Goal: Communication & Community: Participate in discussion

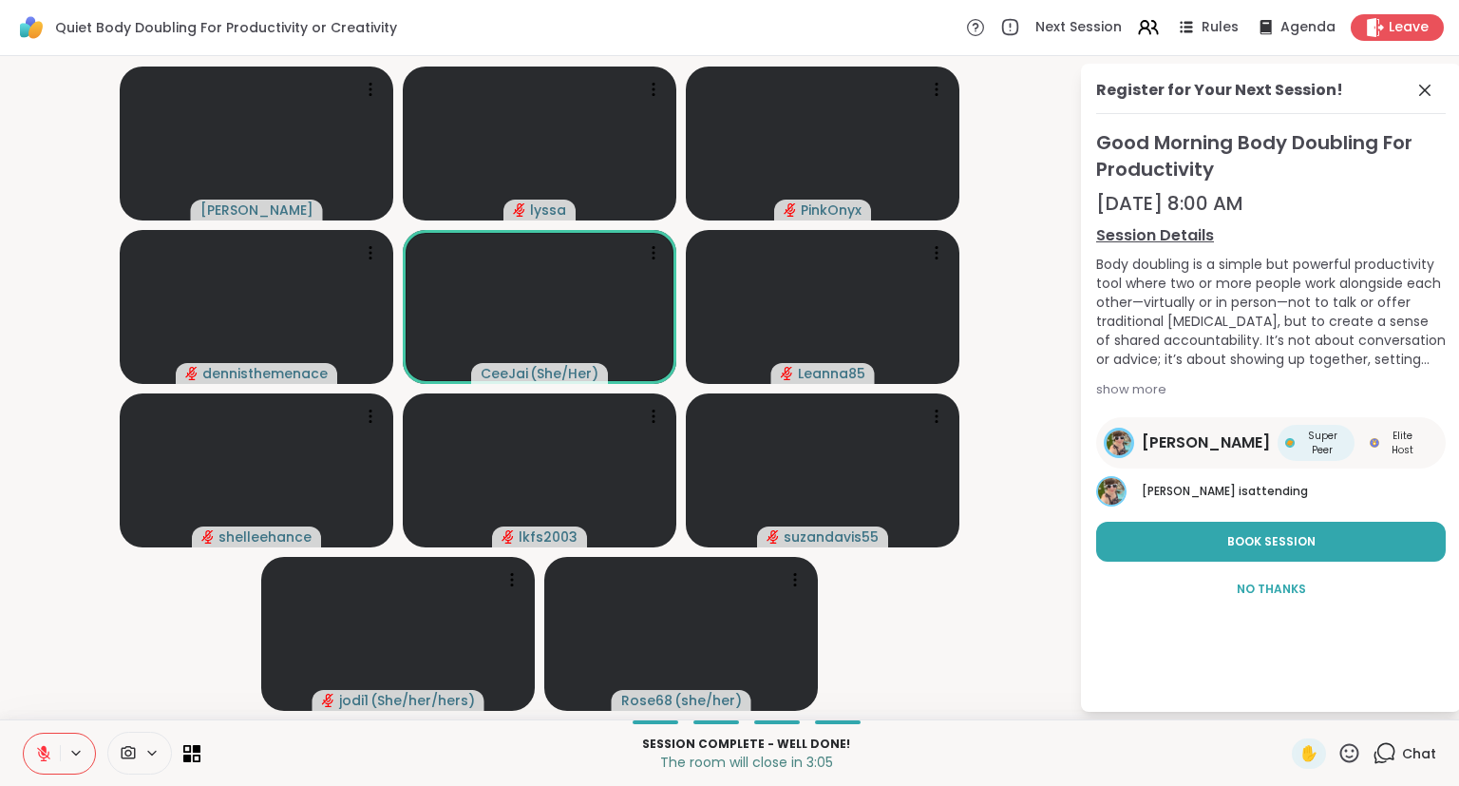
click at [1343, 762] on icon at bounding box center [1350, 753] width 24 height 24
click at [1270, 712] on div "✋ ❤️ 👍 🌟 🎉" at bounding box center [1357, 703] width 190 height 61
click at [1344, 771] on div "Session Complete - well done! The room will close in 3:03 ✋ Chat" at bounding box center [729, 752] width 1459 height 67
click at [1336, 751] on div "✋" at bounding box center [1326, 753] width 69 height 30
click at [1343, 754] on icon at bounding box center [1350, 752] width 19 height 19
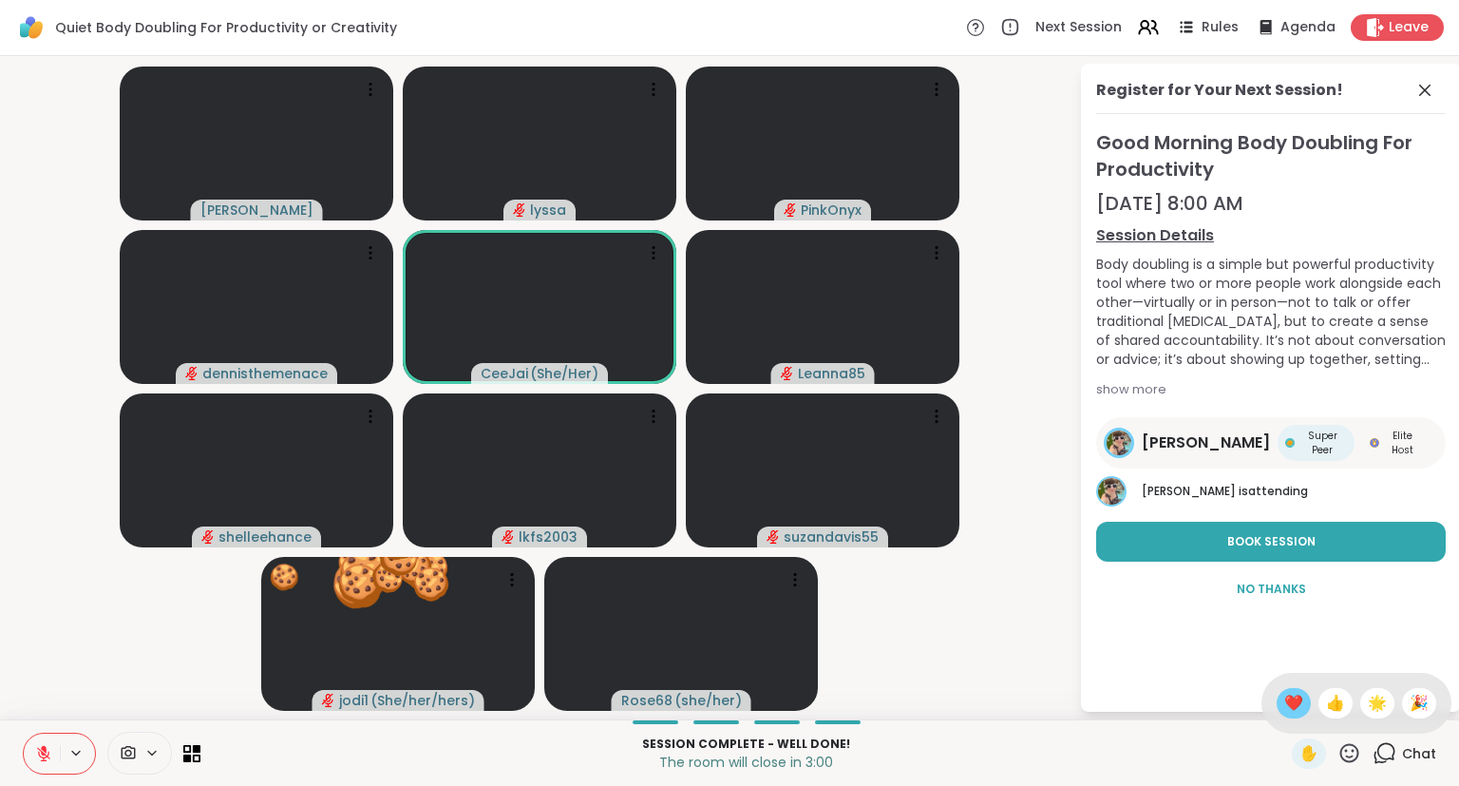
click at [1284, 705] on span "❤️" at bounding box center [1293, 703] width 19 height 23
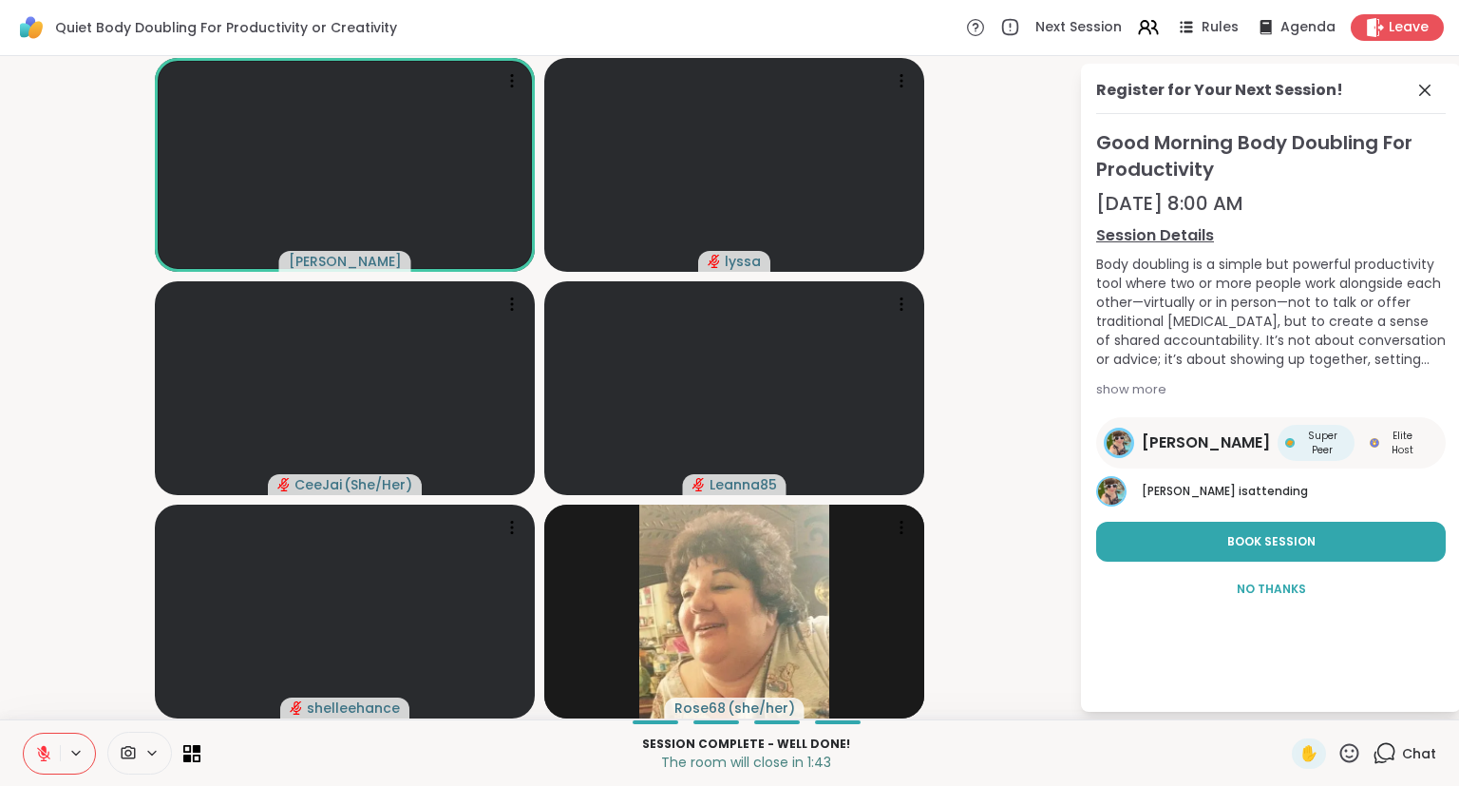
click at [50, 747] on icon at bounding box center [43, 753] width 17 height 17
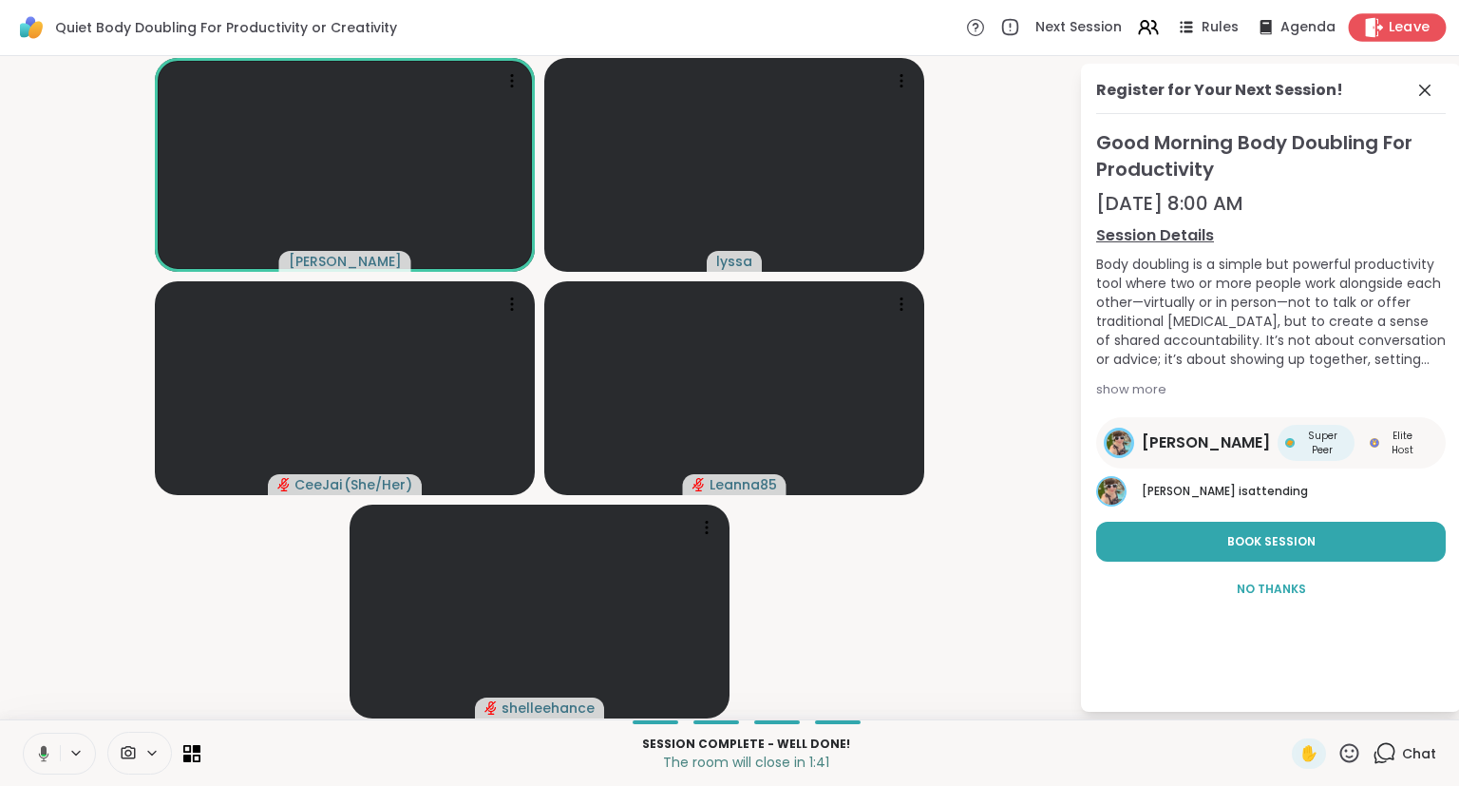
click at [1361, 34] on div "Leave" at bounding box center [1398, 27] width 98 height 28
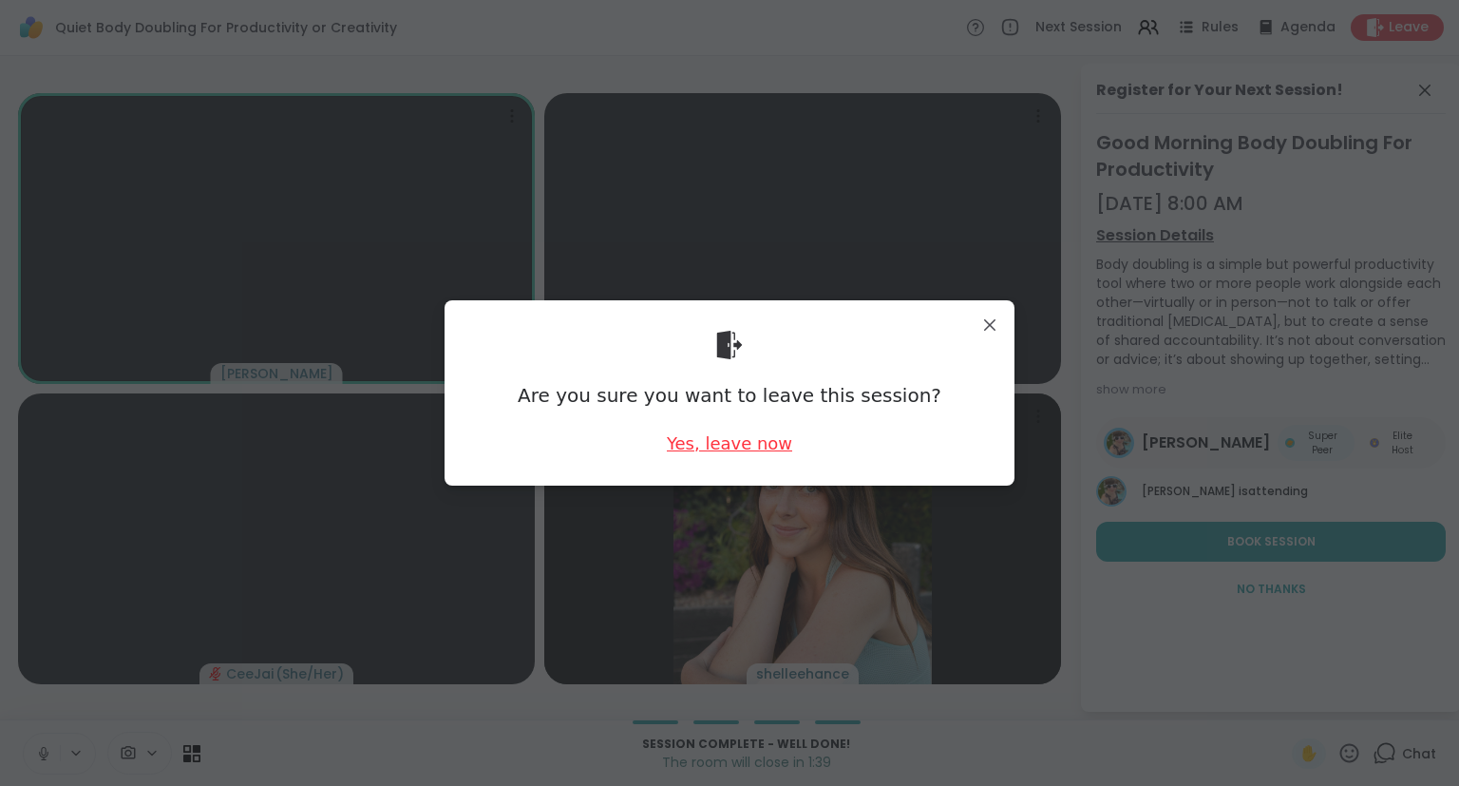
click at [731, 437] on div "Yes, leave now" at bounding box center [729, 443] width 125 height 24
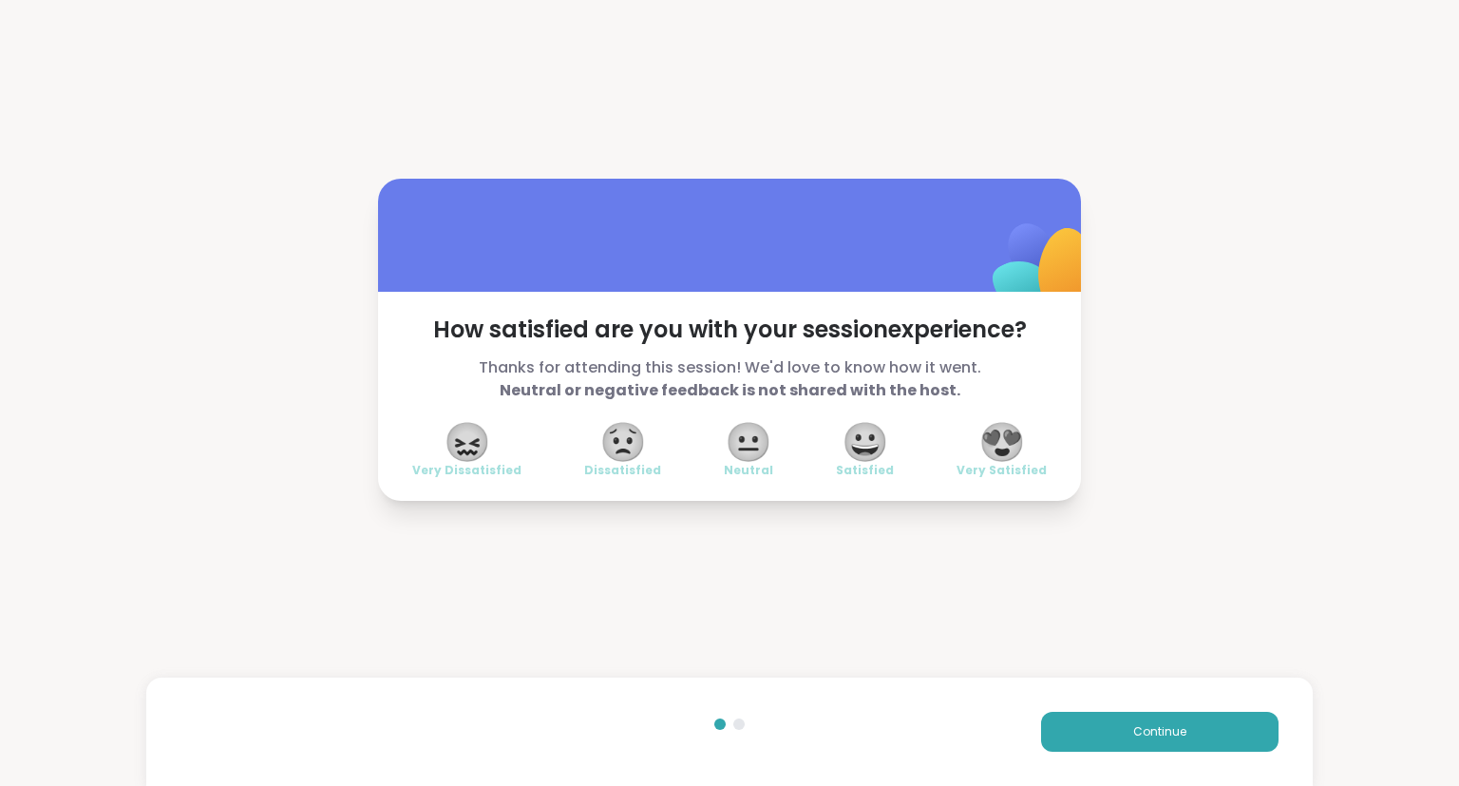
click at [991, 452] on span "😍" at bounding box center [1003, 442] width 48 height 34
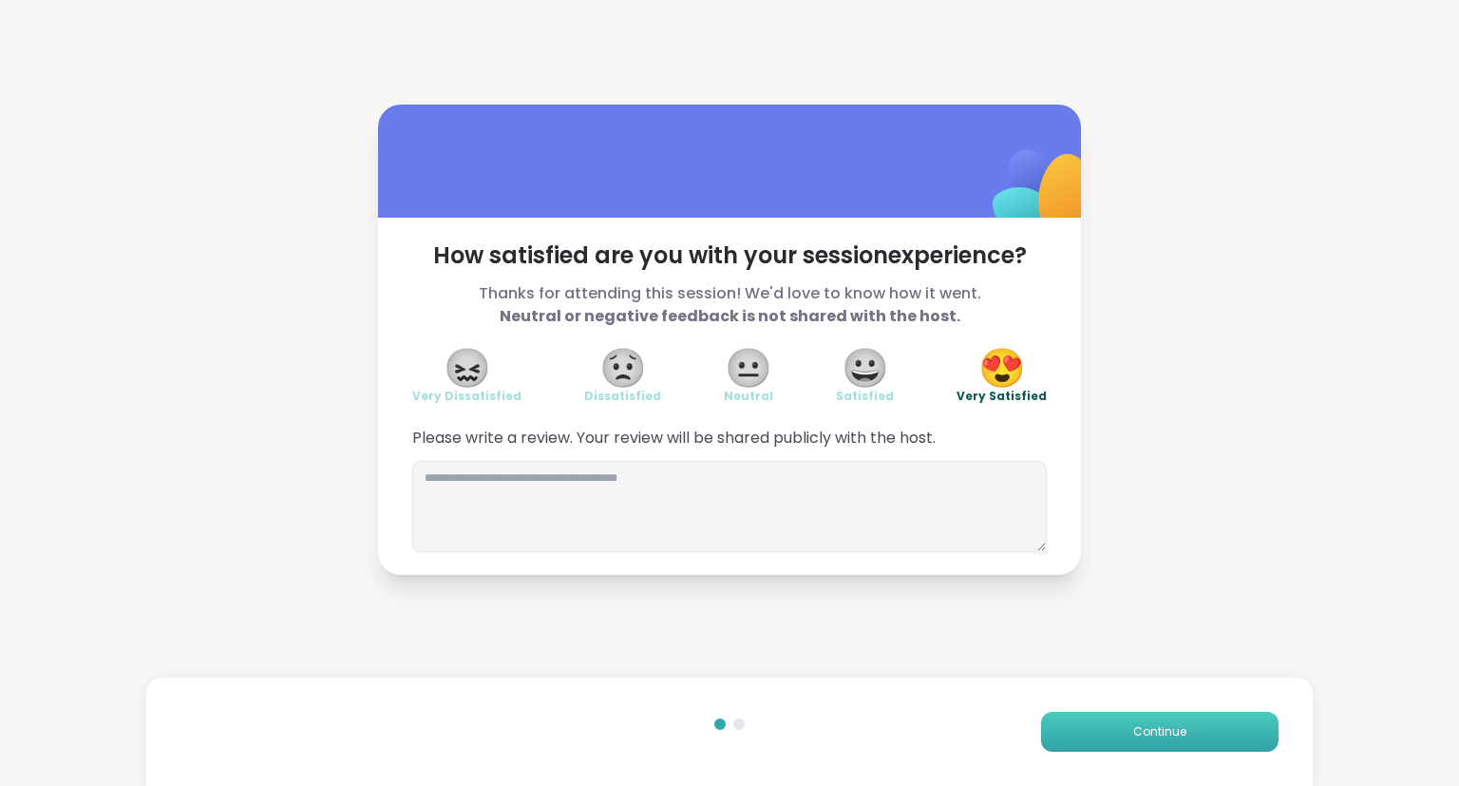
click at [1257, 743] on button "Continue" at bounding box center [1160, 732] width 238 height 40
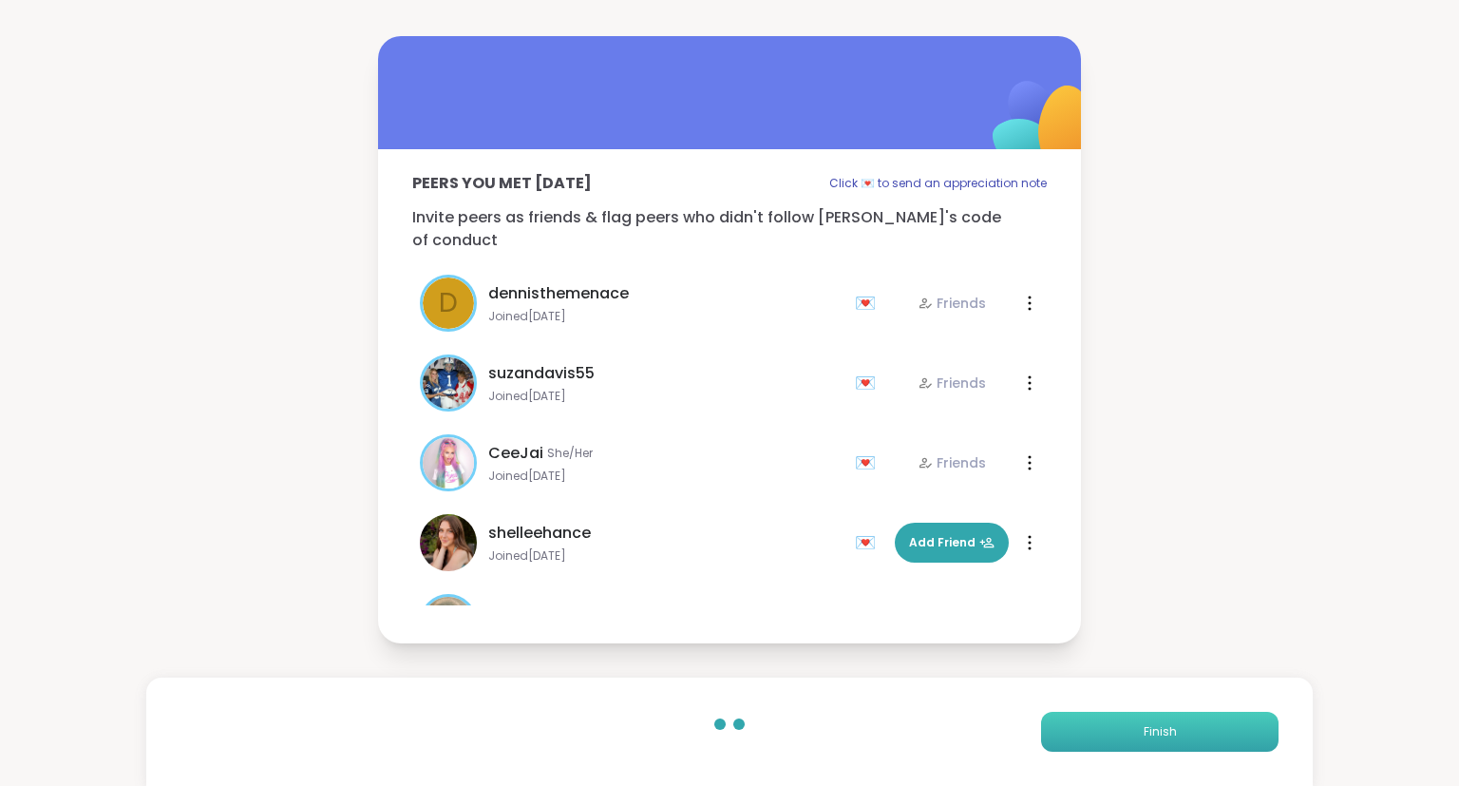
click at [1256, 743] on button "Finish" at bounding box center [1160, 732] width 238 height 40
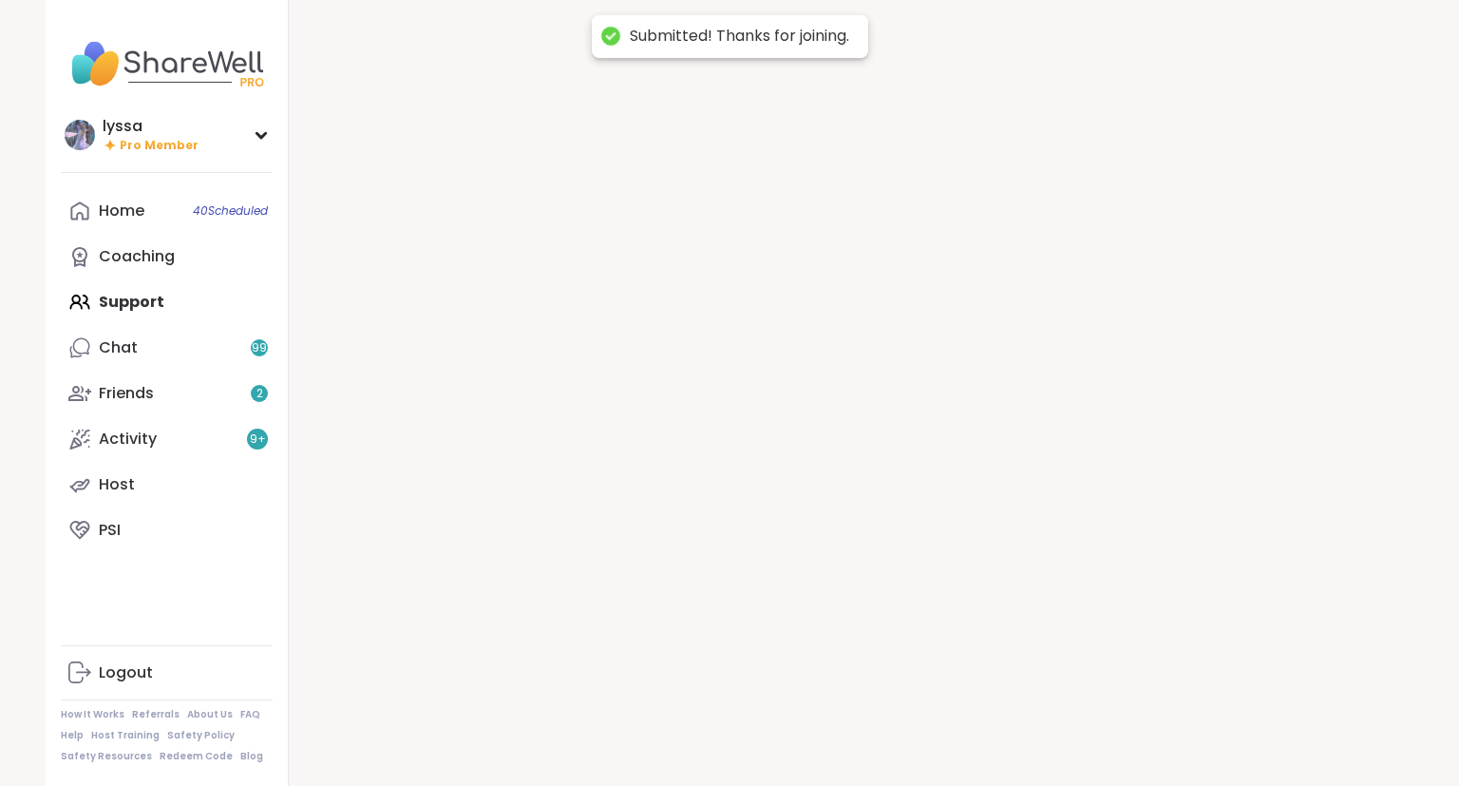
click at [1256, 743] on div at bounding box center [851, 393] width 1125 height 786
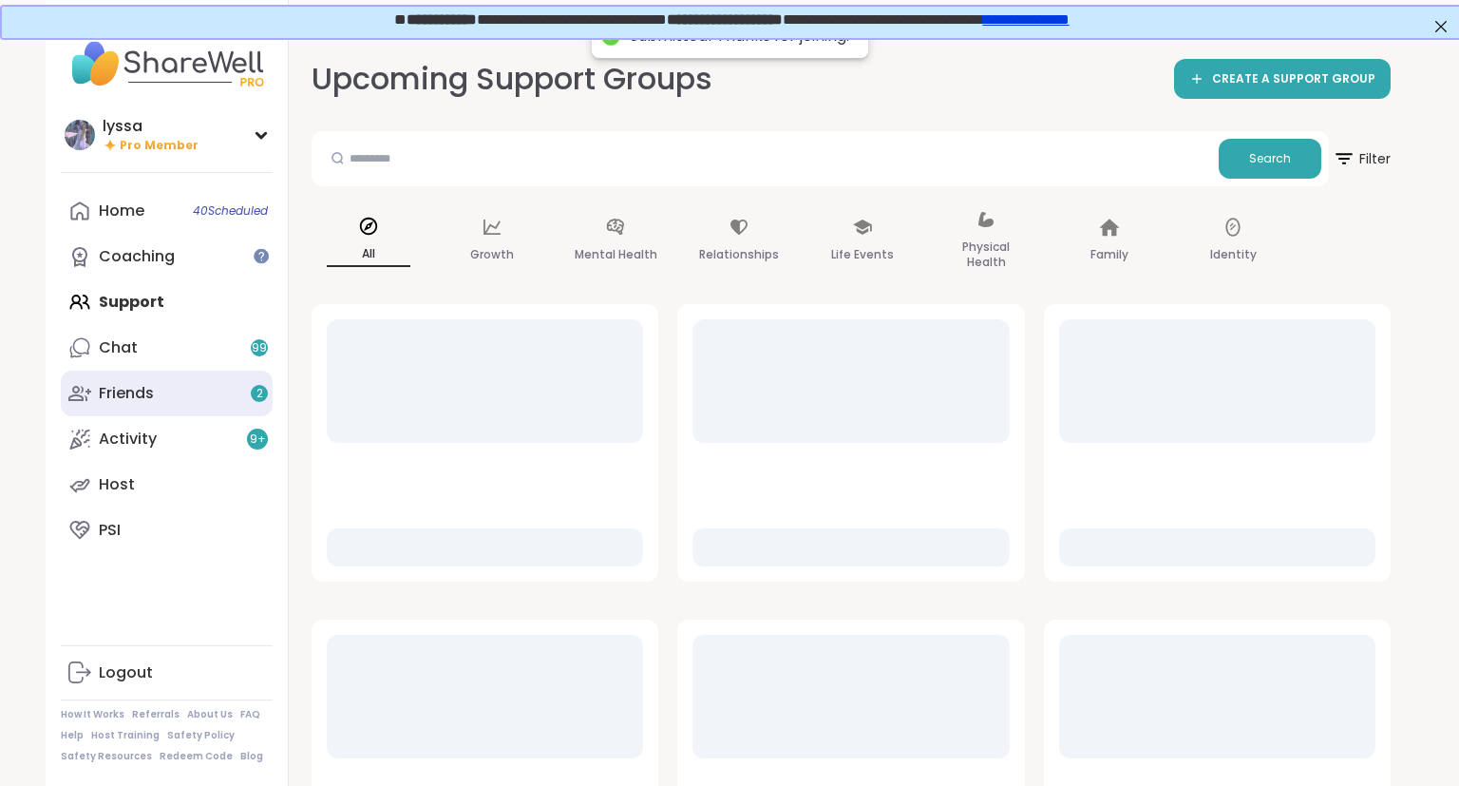
click at [219, 386] on link "Friends 2" at bounding box center [167, 394] width 212 height 46
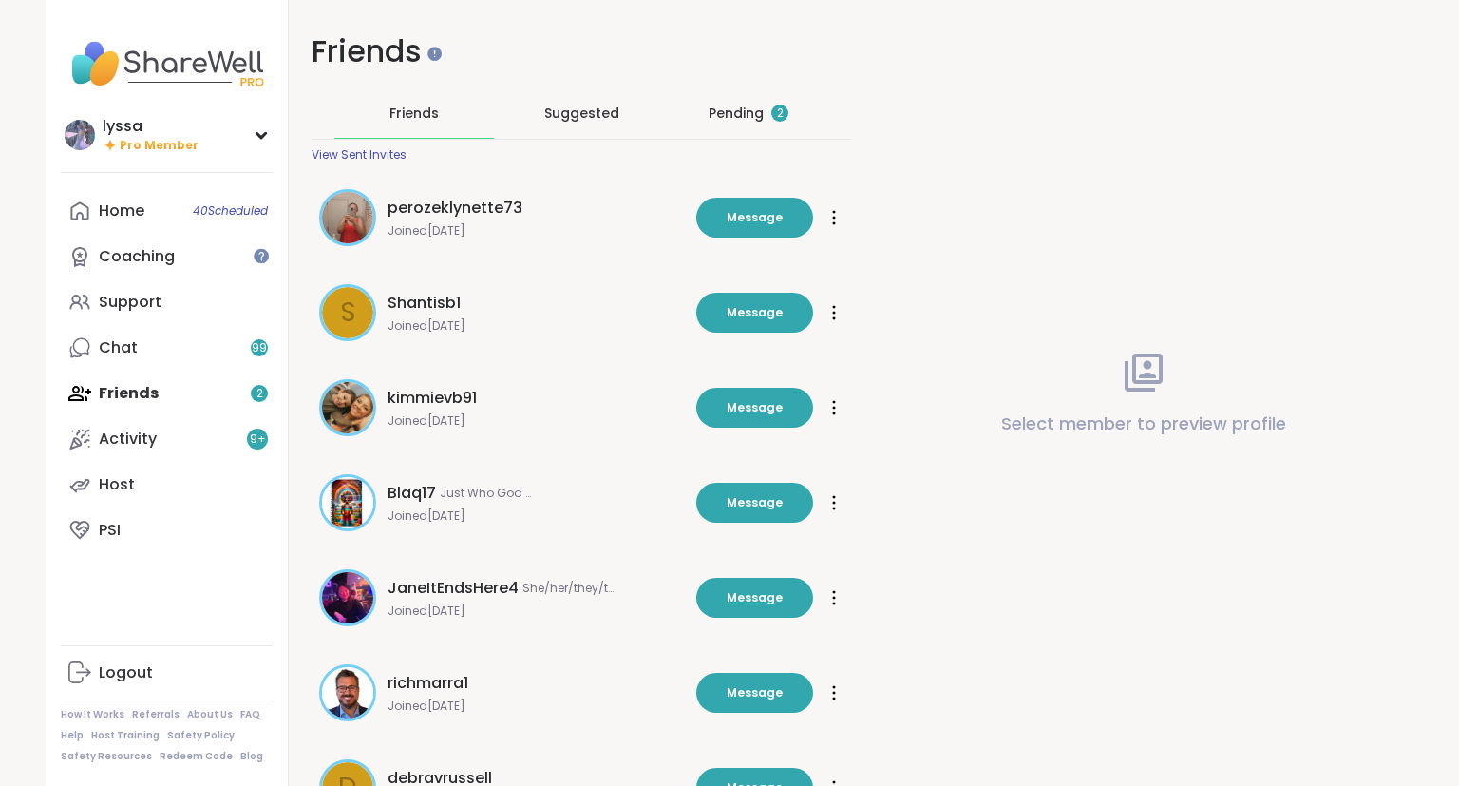
click at [729, 135] on div "Pending 2" at bounding box center [749, 112] width 160 height 49
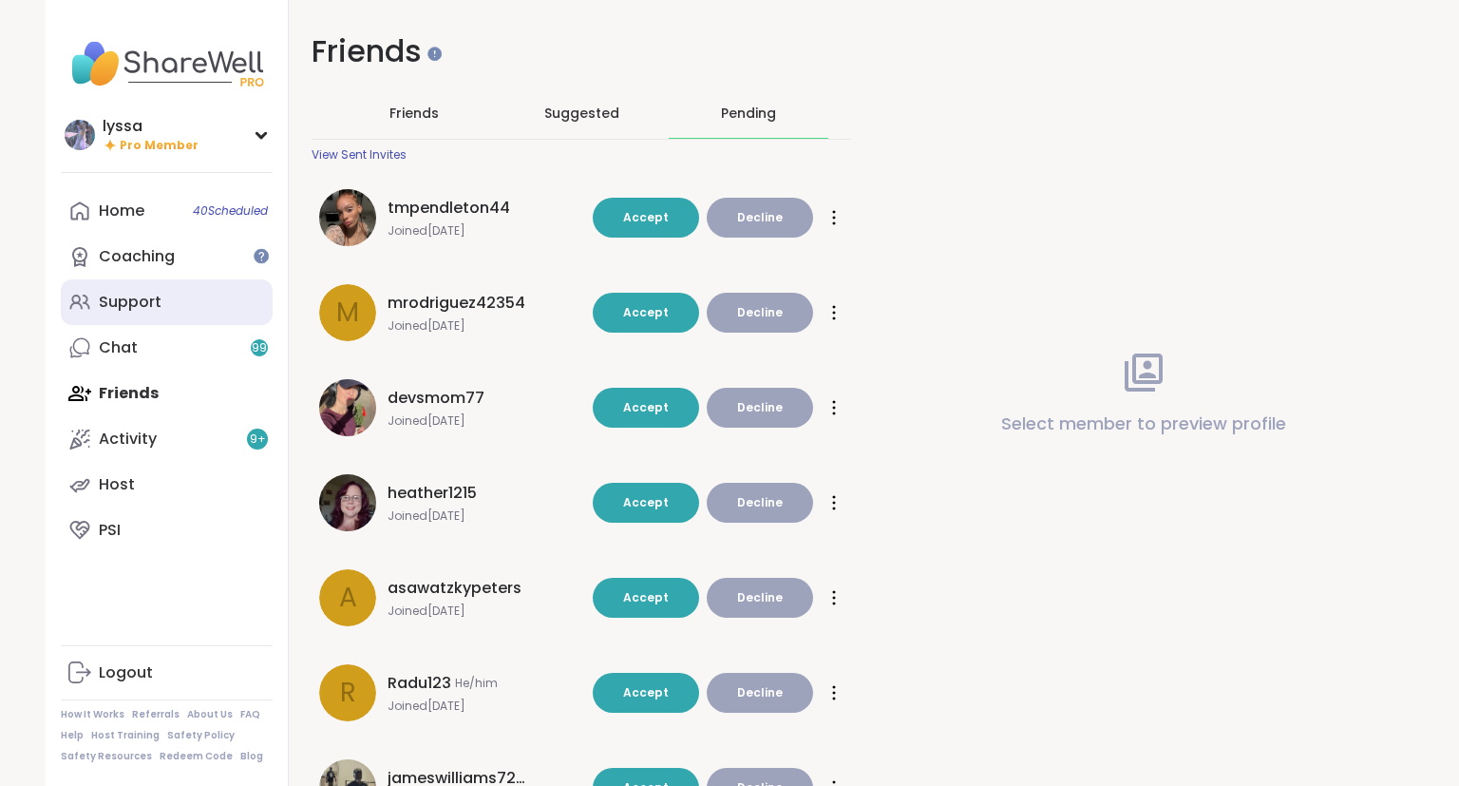
click at [143, 302] on div "Support" at bounding box center [130, 302] width 63 height 21
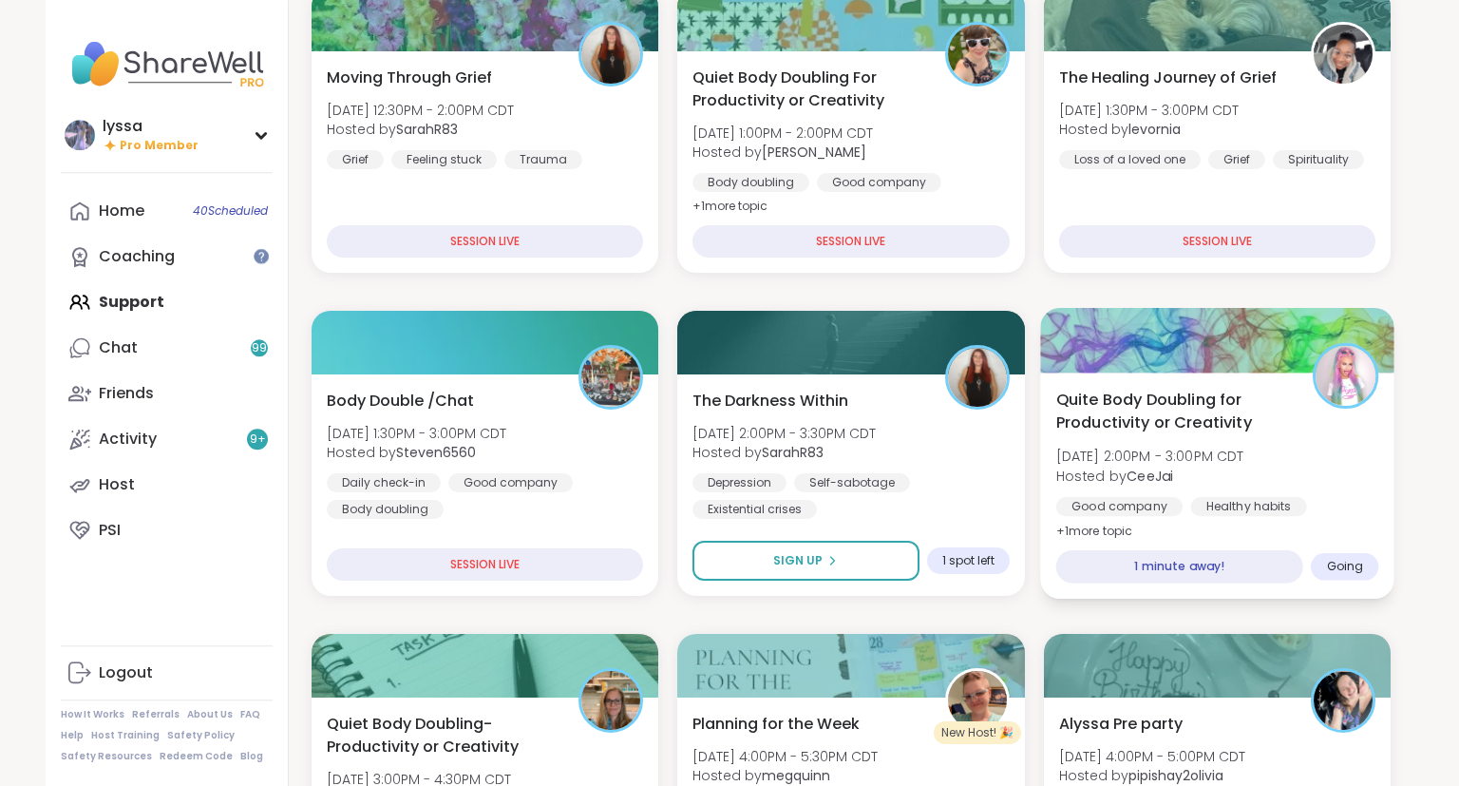
scroll to position [289, 0]
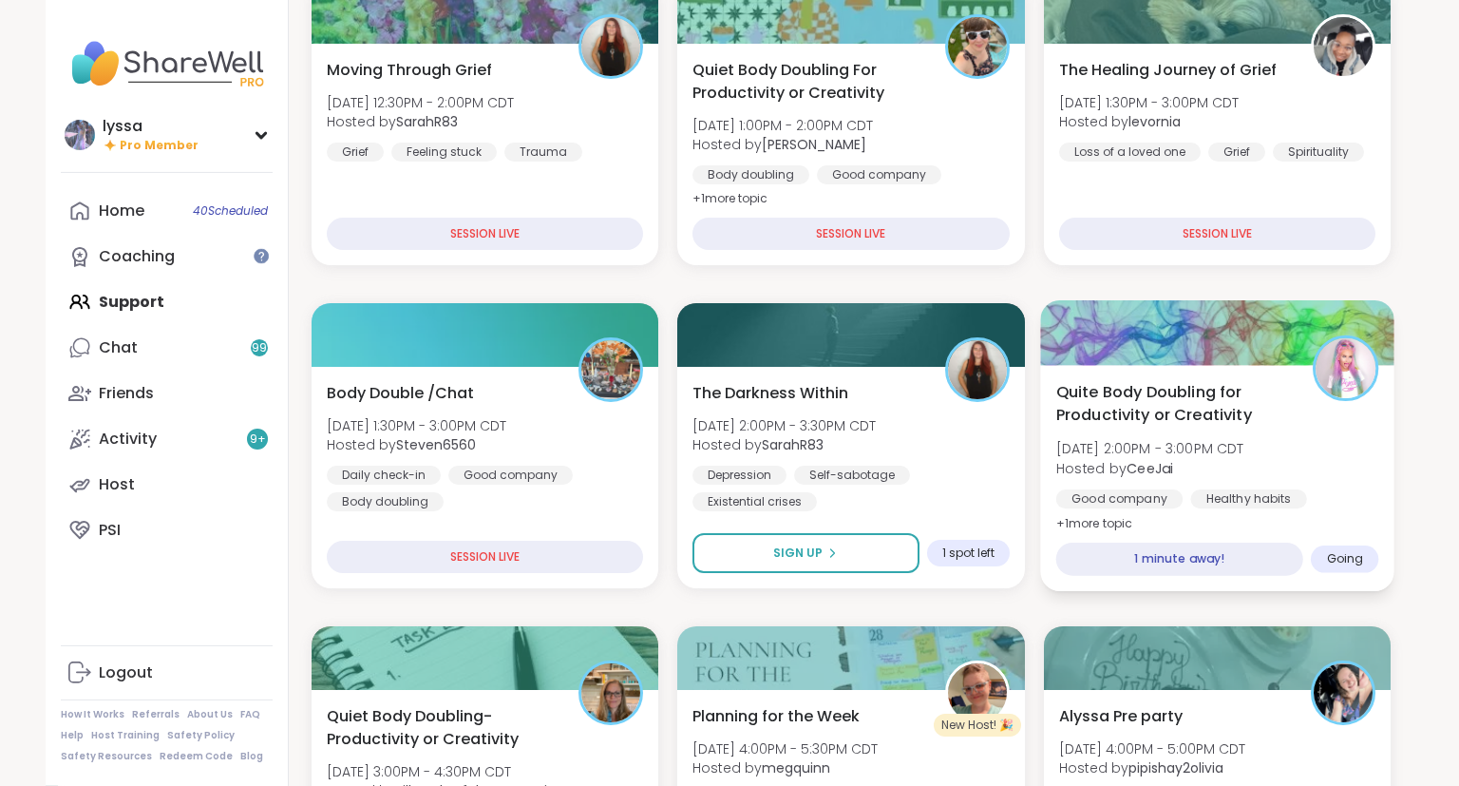
click at [1224, 443] on span "[DATE] 2:00PM - 3:00PM CDT" at bounding box center [1150, 448] width 188 height 19
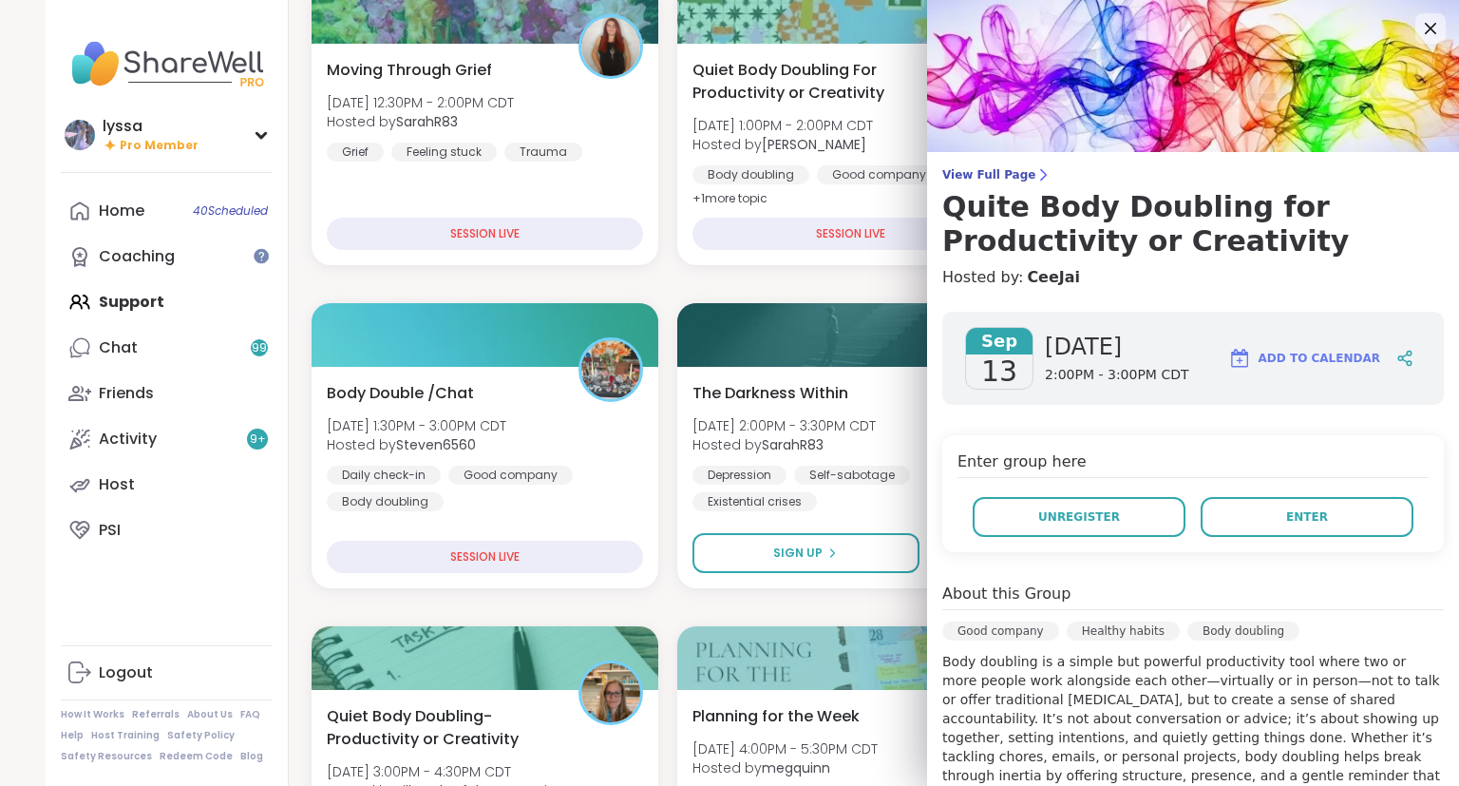
click at [1243, 542] on div "Enter group here Unregister Enter" at bounding box center [1193, 493] width 502 height 117
click at [1242, 526] on button "Enter" at bounding box center [1307, 517] width 213 height 40
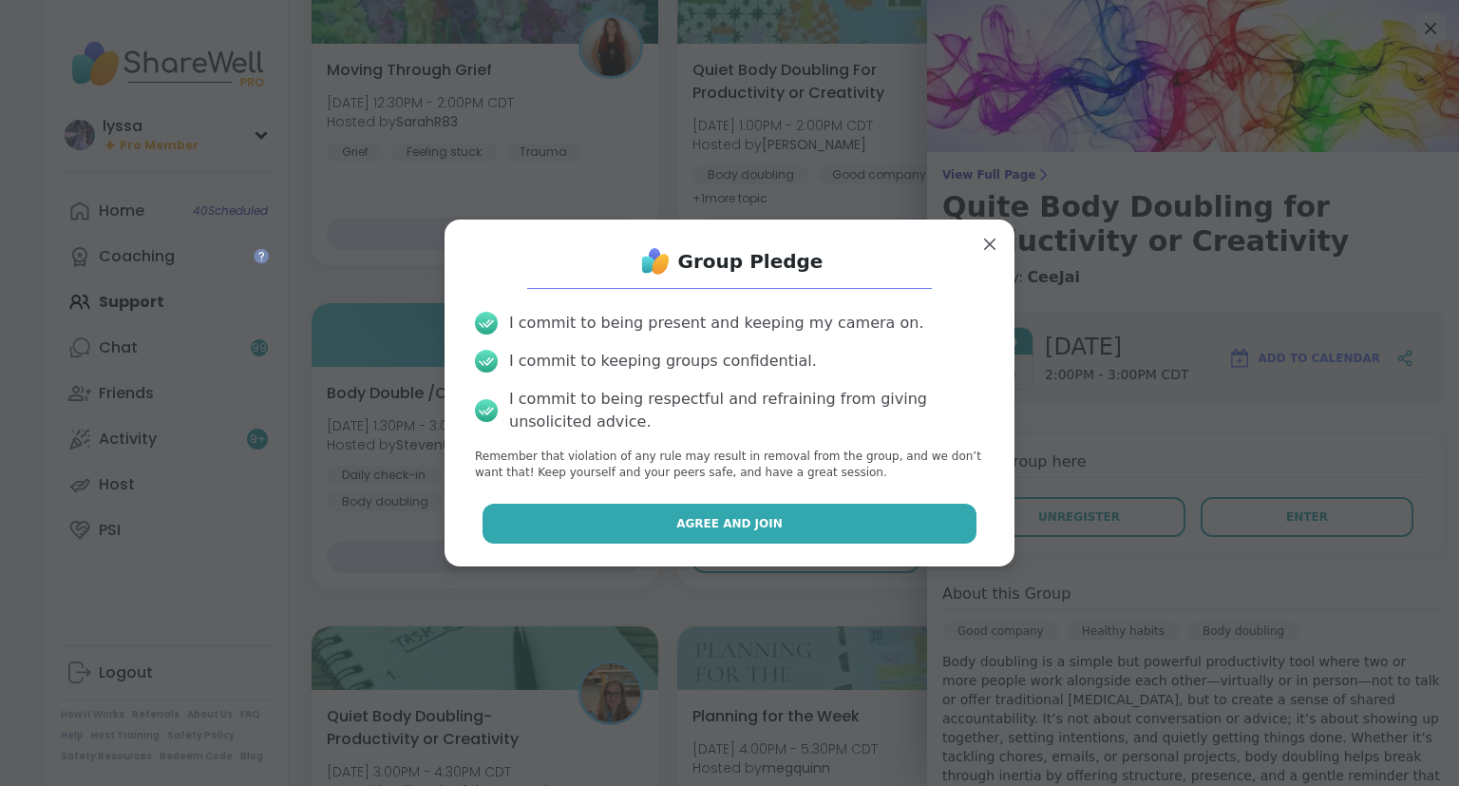
click at [881, 516] on button "Agree and Join" at bounding box center [730, 524] width 495 height 40
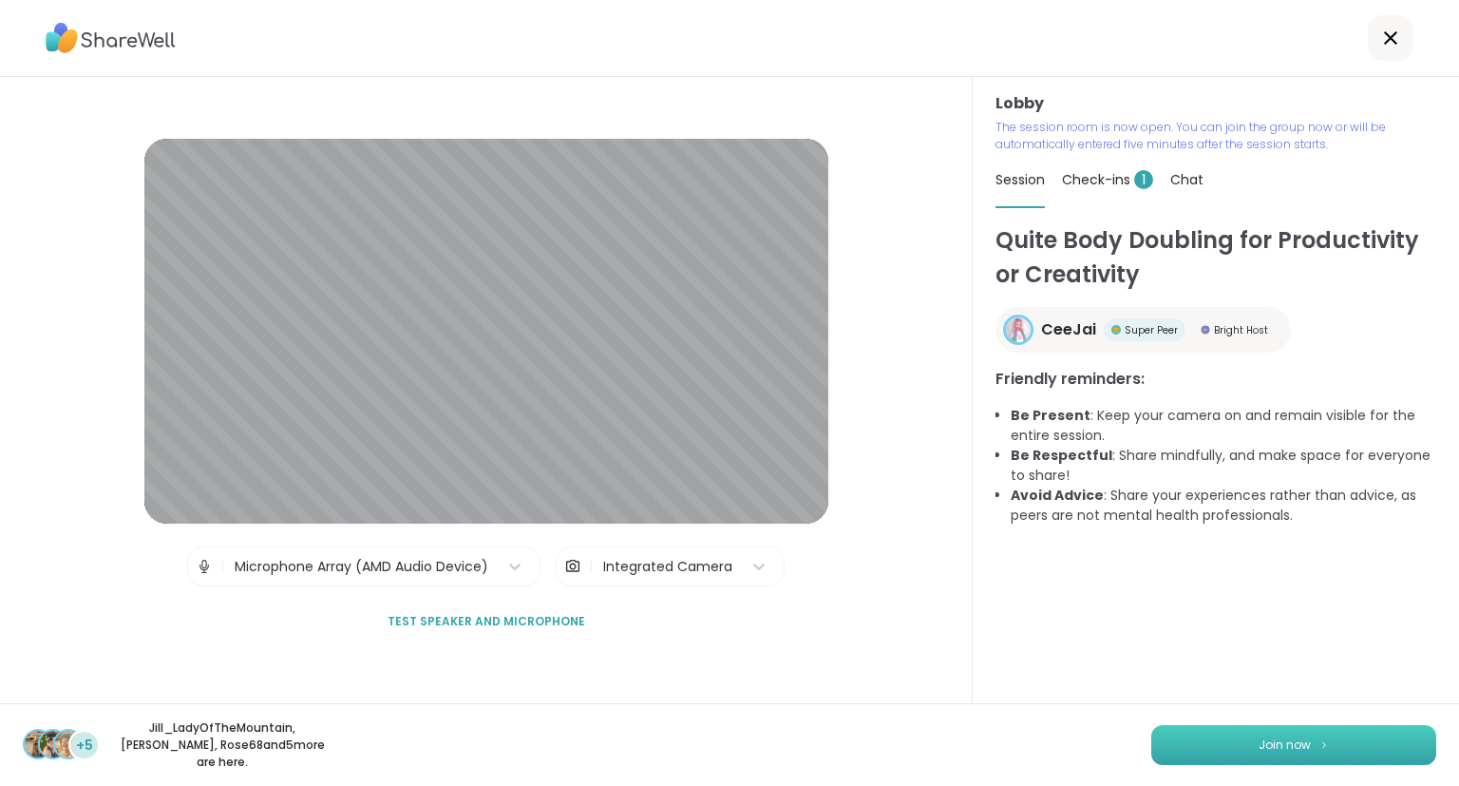
click at [1210, 751] on button "Join now" at bounding box center [1293, 745] width 285 height 40
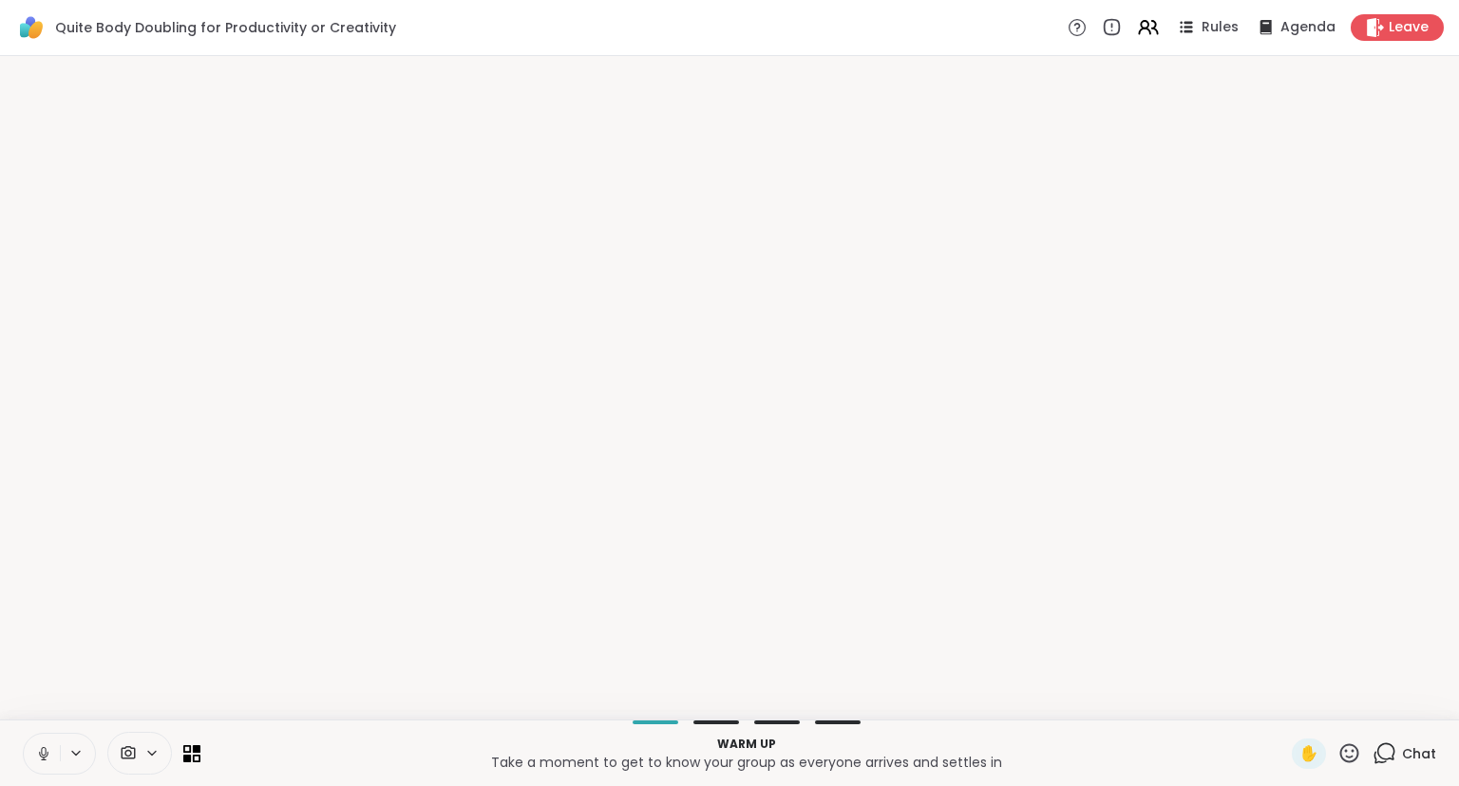
click at [42, 769] on button at bounding box center [42, 753] width 36 height 40
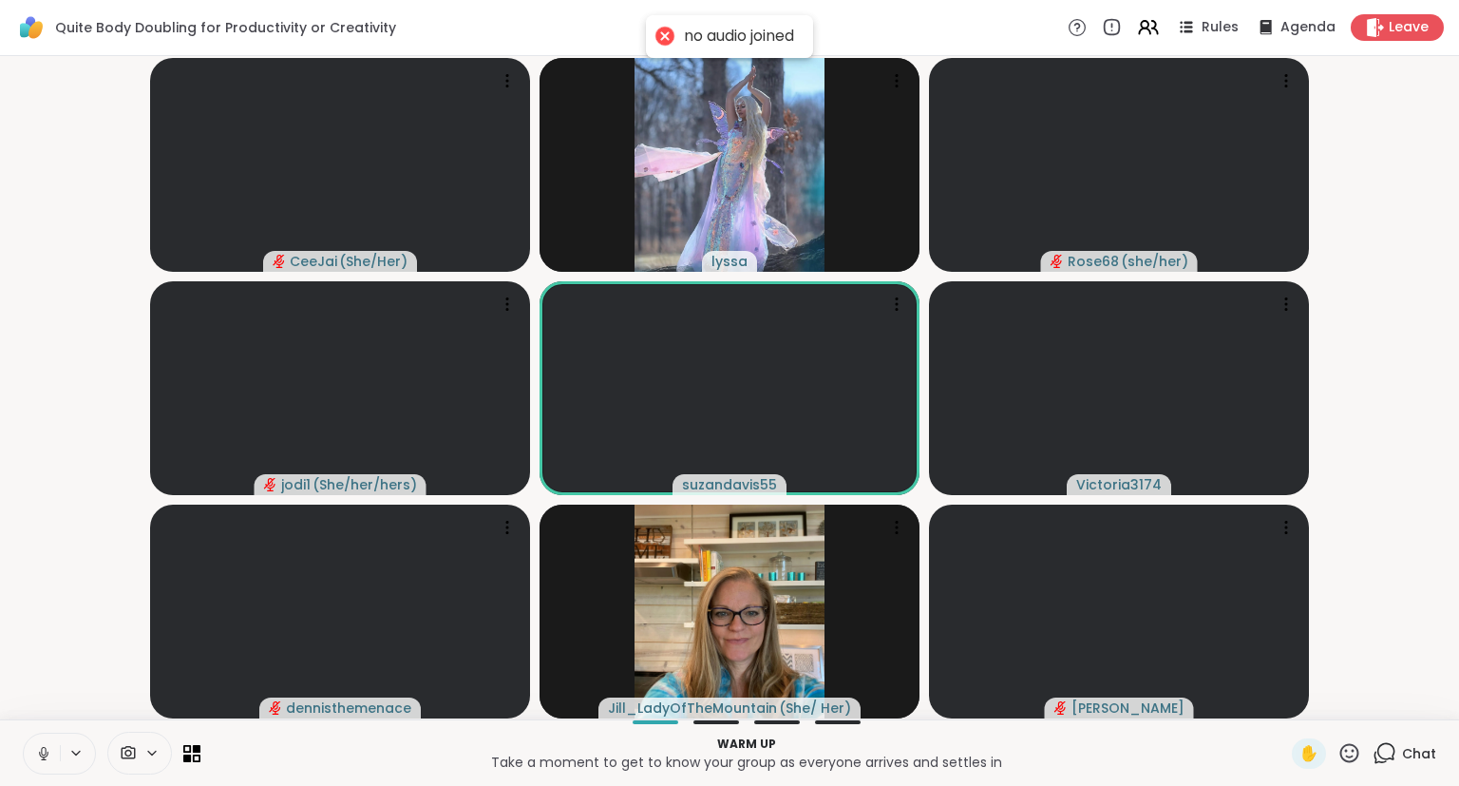
click at [44, 758] on icon at bounding box center [43, 758] width 1 height 4
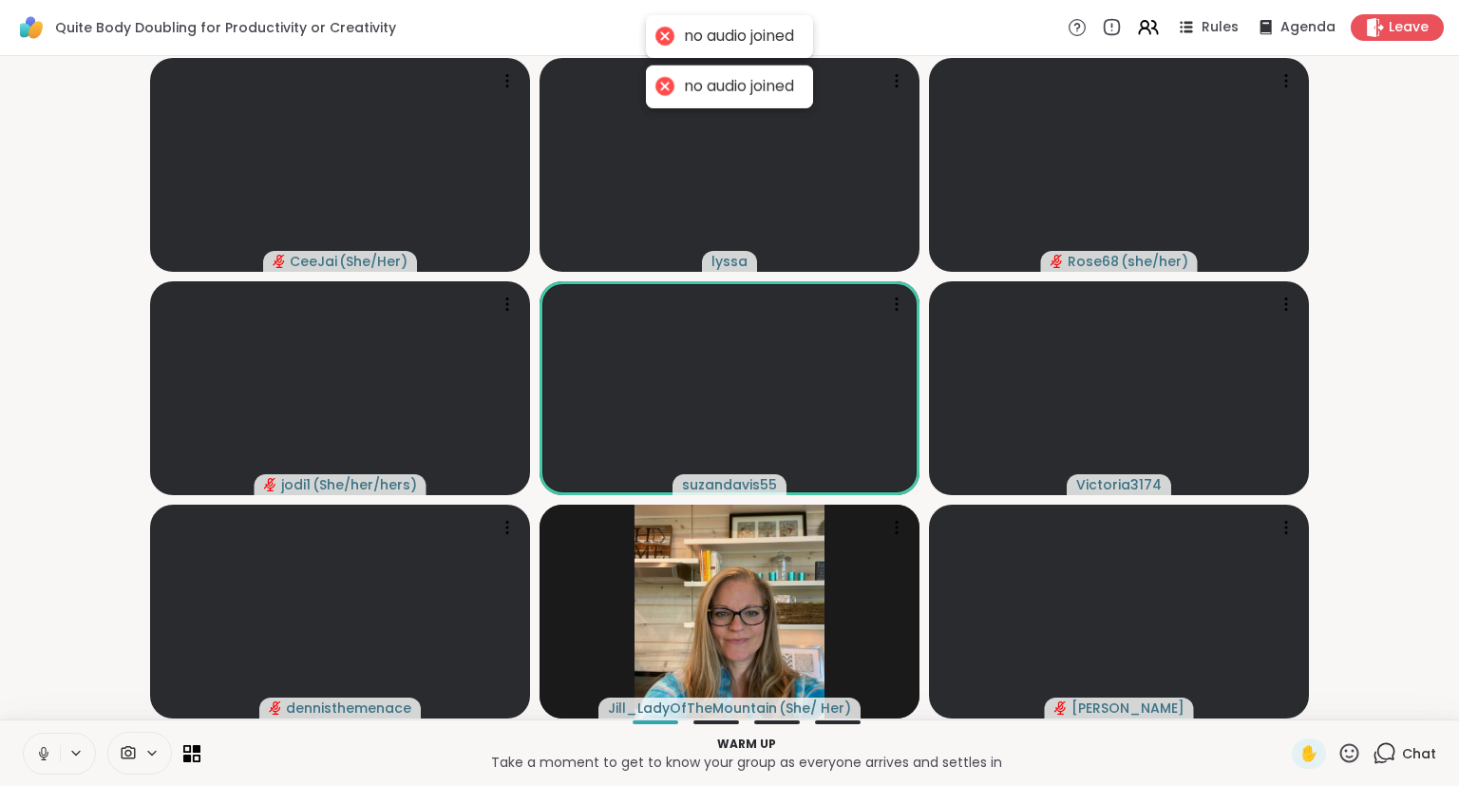
click at [44, 753] on icon at bounding box center [43, 753] width 17 height 17
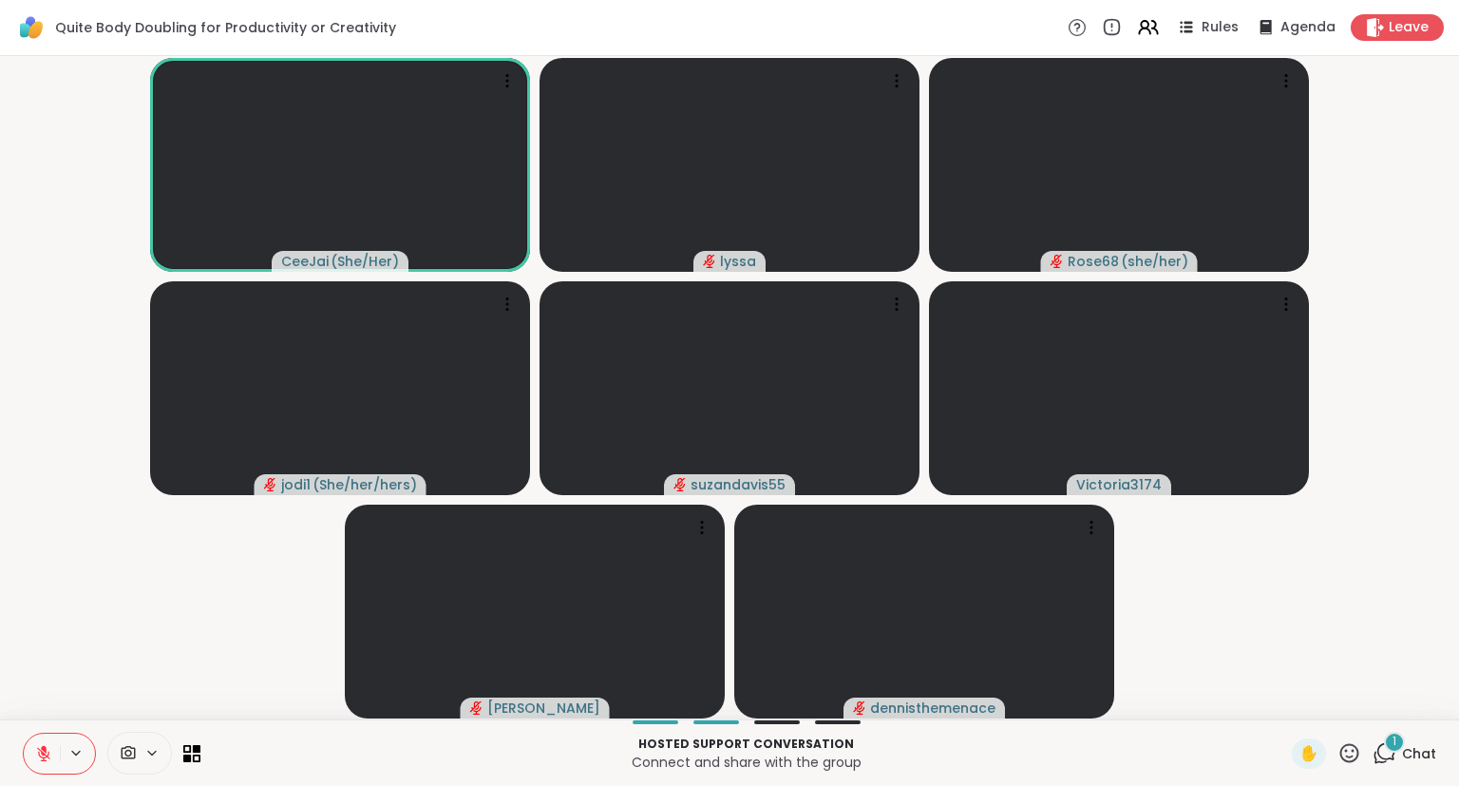
click at [0, 646] on div "CeeJai ( She/Her ) lyssa Rose68 ( she/her ) jodi1 ( She/her/hers ) suzandavis55…" at bounding box center [729, 387] width 1459 height 663
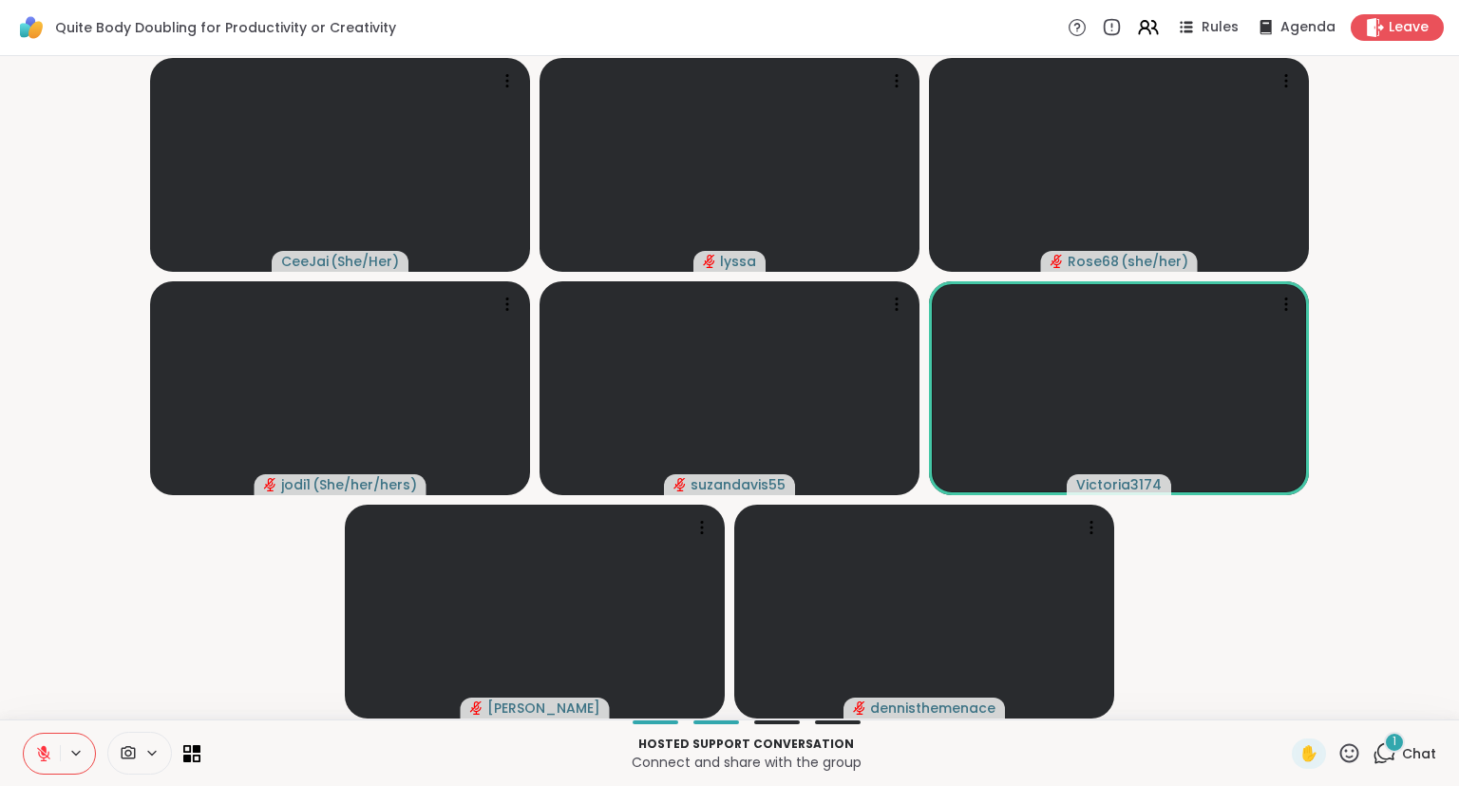
click at [1355, 747] on icon at bounding box center [1350, 752] width 19 height 19
click at [1284, 705] on span "❤️" at bounding box center [1293, 703] width 19 height 23
click at [1335, 751] on div "✋" at bounding box center [1326, 753] width 69 height 30
click at [1352, 748] on icon at bounding box center [1350, 753] width 24 height 24
click at [1283, 688] on div "✋ ❤️ 👍 🌟 🎉" at bounding box center [1357, 703] width 190 height 61
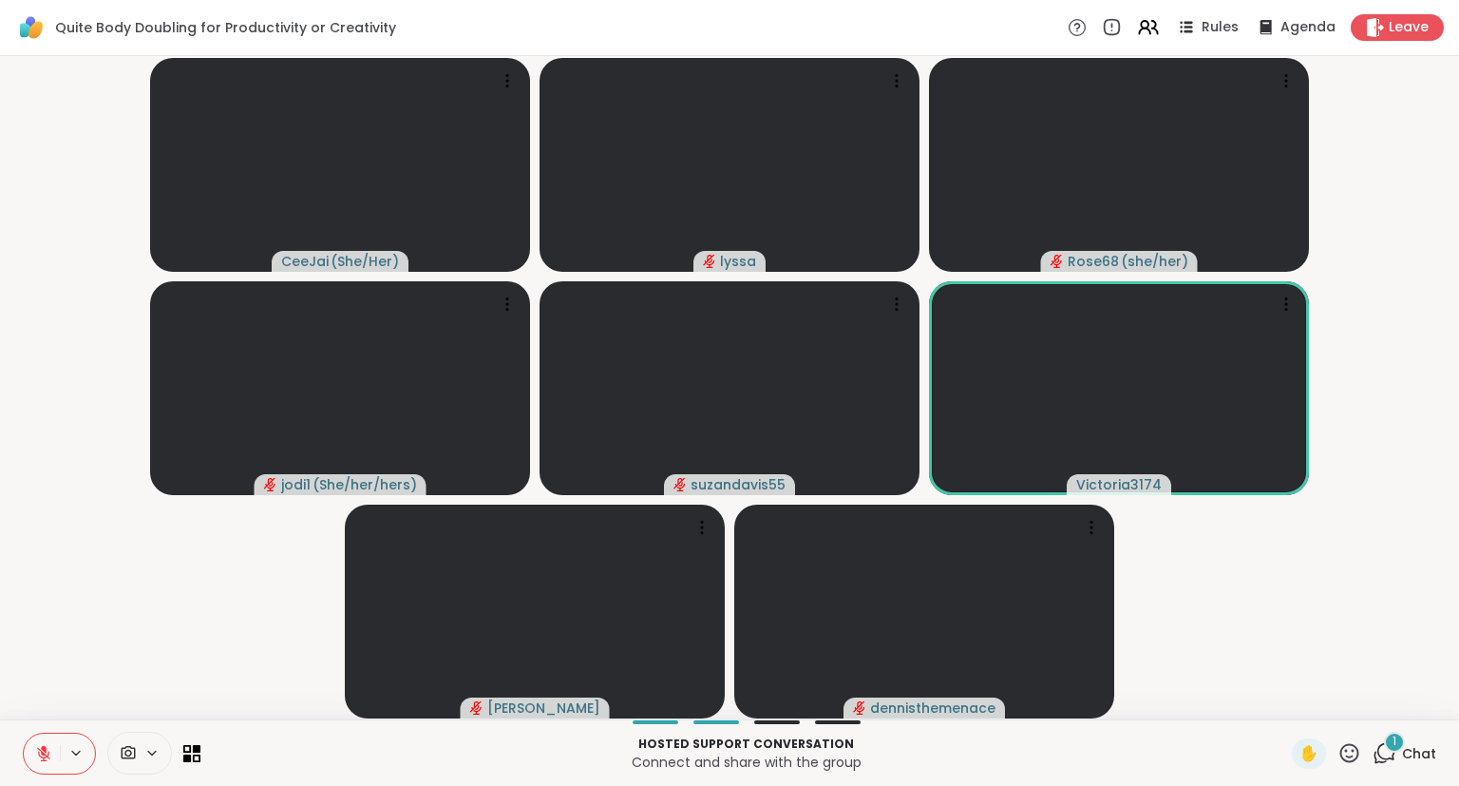
click at [1343, 762] on icon at bounding box center [1350, 753] width 24 height 24
click at [1277, 704] on div "❤️" at bounding box center [1294, 703] width 34 height 30
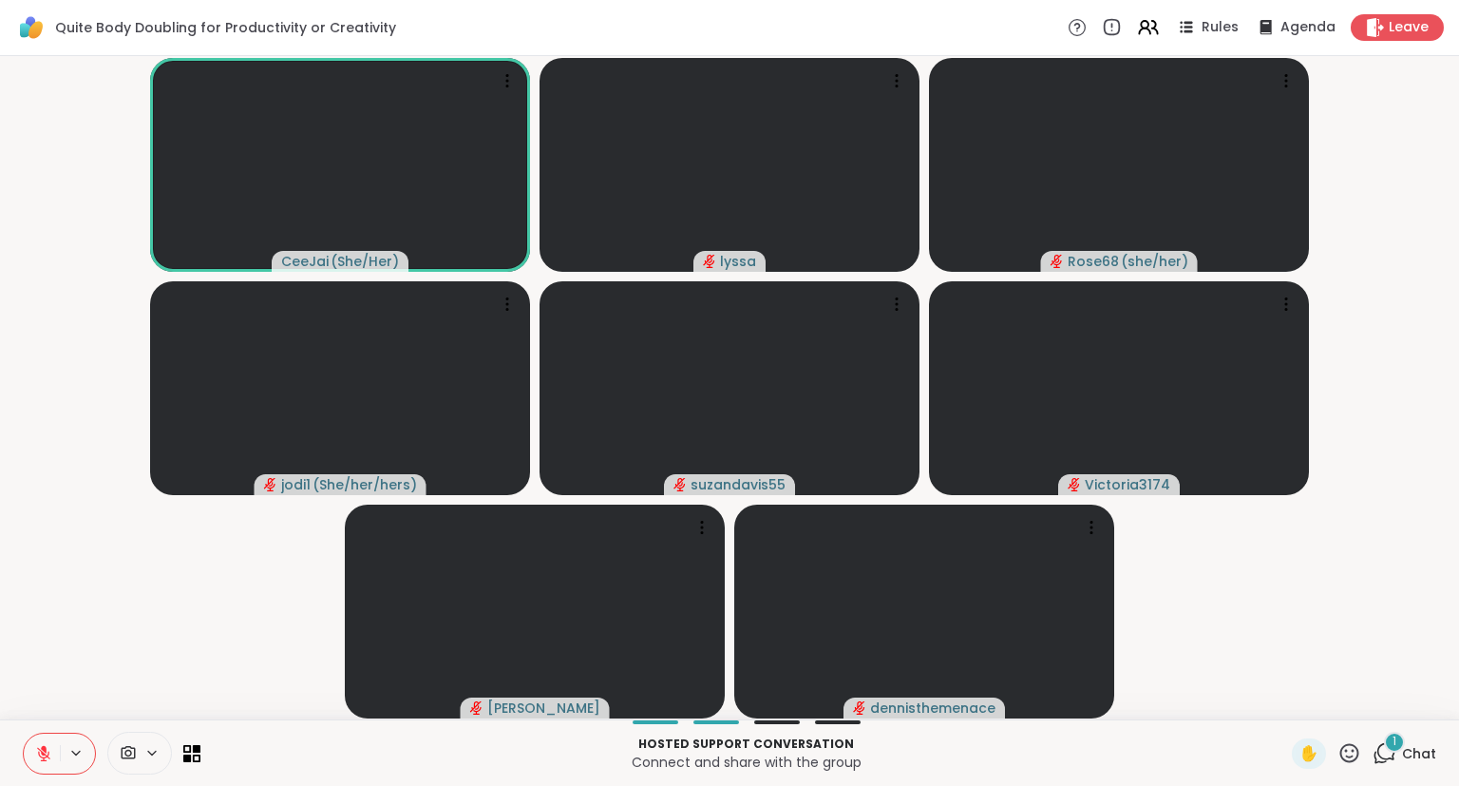
click at [1345, 746] on icon at bounding box center [1350, 753] width 24 height 24
click at [1284, 703] on span "❤️" at bounding box center [1293, 703] width 19 height 23
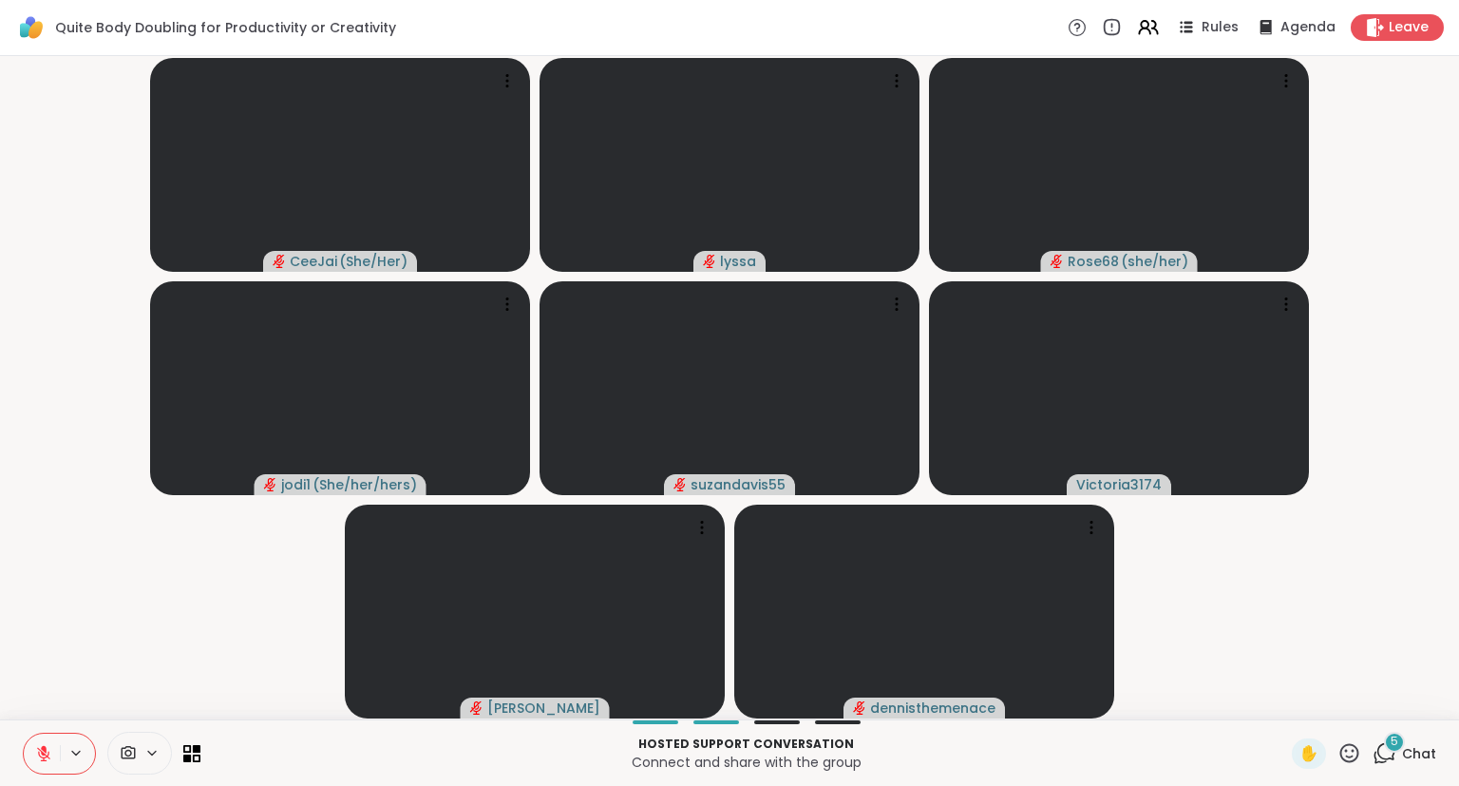
click at [45, 753] on icon at bounding box center [43, 753] width 17 height 17
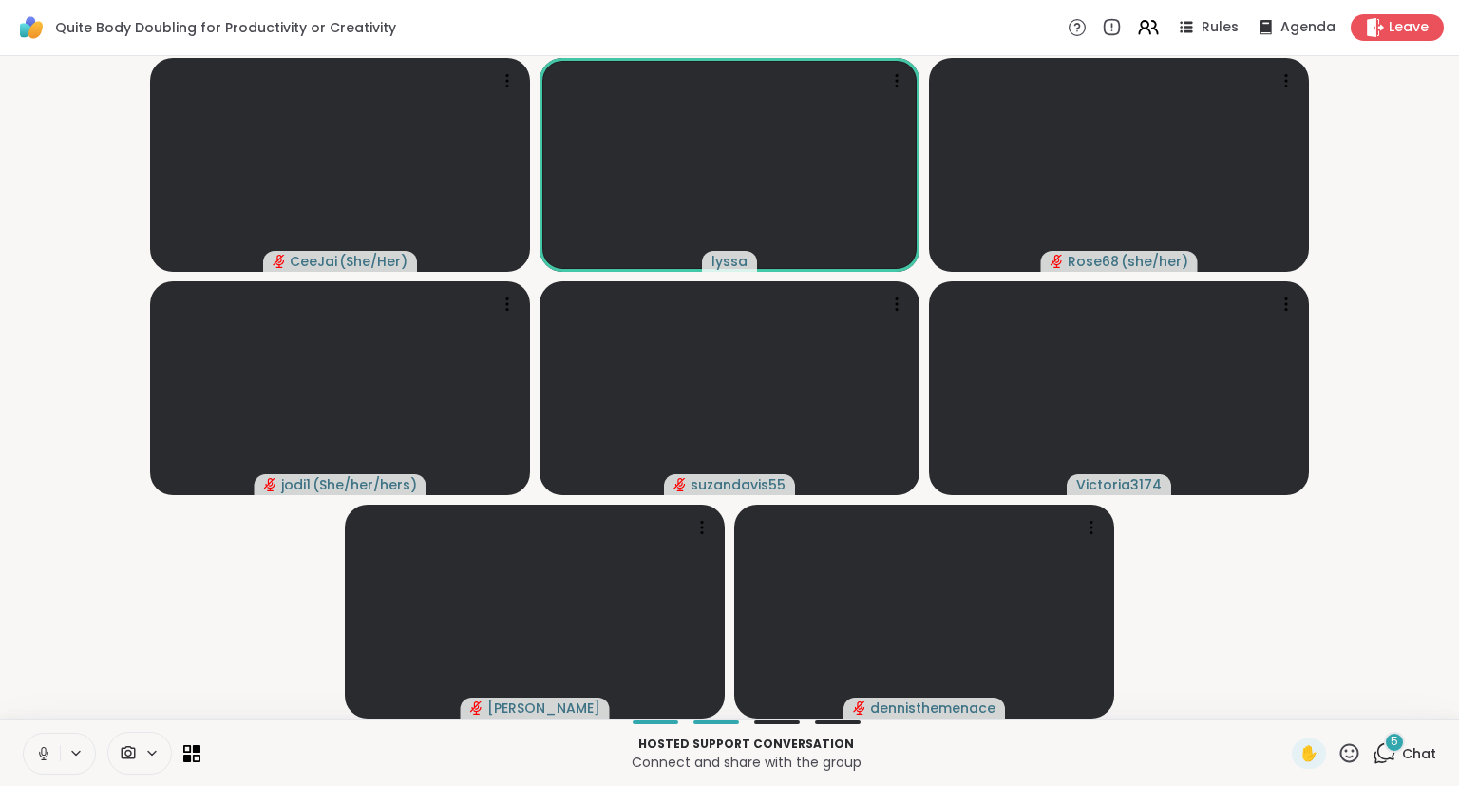
click at [44, 751] on icon at bounding box center [43, 753] width 17 height 17
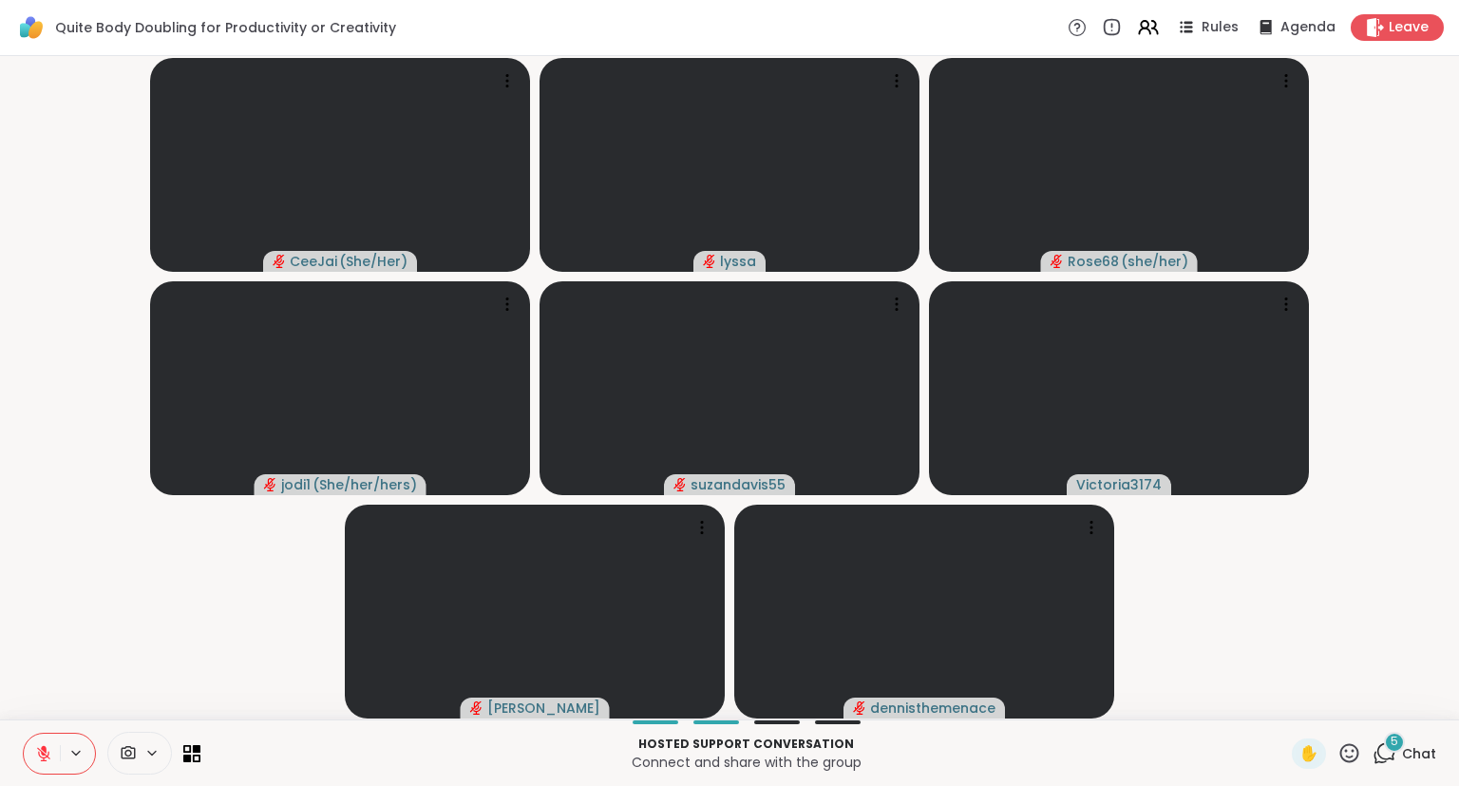
click at [44, 745] on icon at bounding box center [43, 753] width 17 height 17
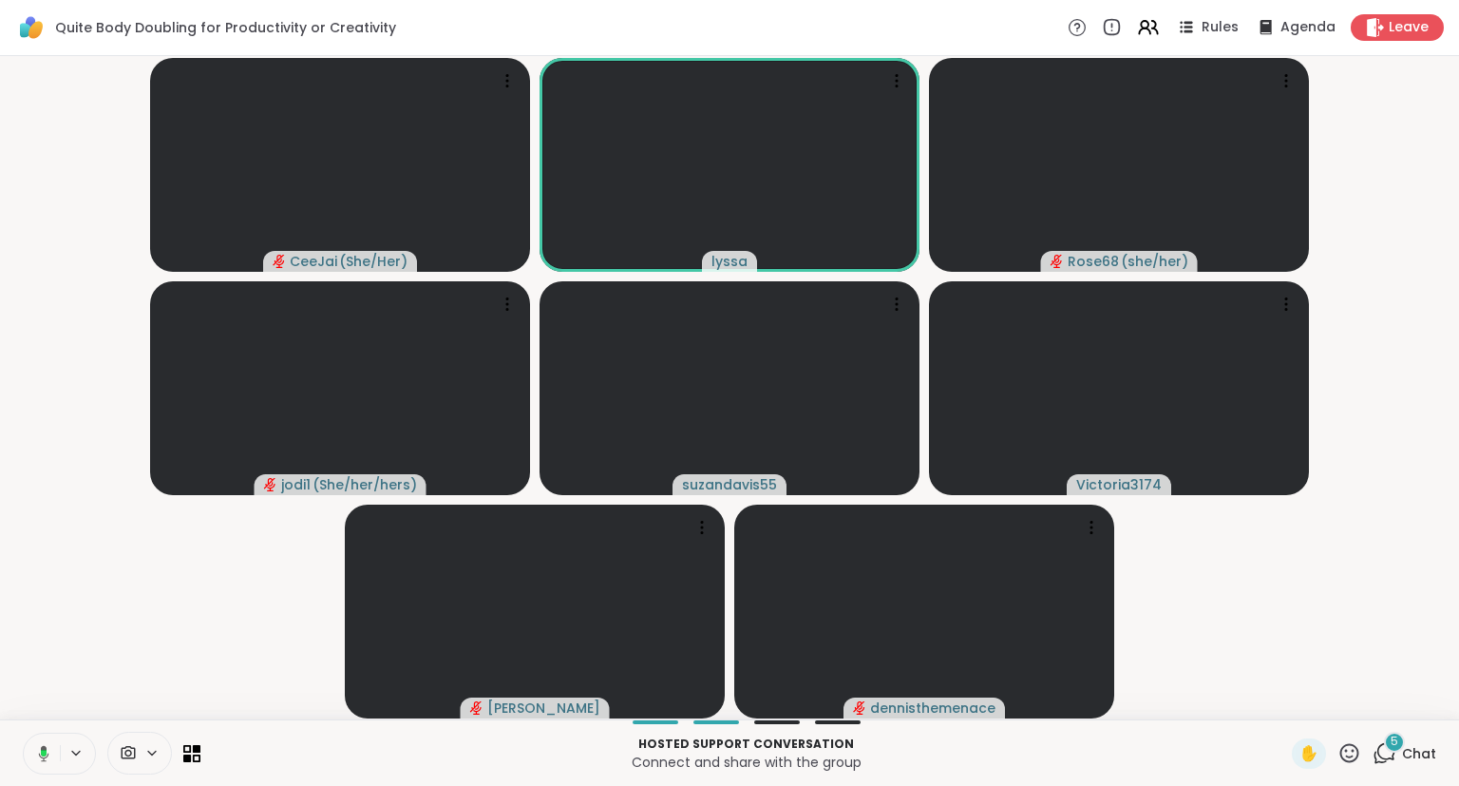
click at [1342, 757] on icon at bounding box center [1350, 752] width 19 height 19
click at [1419, 638] on video-player-container "CeeJai ( She/Her ) lyssa Rose68 ( she/her ) jodi1 ( She/her/hers ) suzandavis55…" at bounding box center [729, 388] width 1436 height 648
click at [1351, 757] on icon at bounding box center [1350, 752] width 19 height 19
click at [1285, 709] on span "❤️" at bounding box center [1293, 703] width 19 height 23
click at [37, 749] on icon at bounding box center [40, 753] width 17 height 17
